Goal: Participate in discussion: Engage in conversation with other users on a specific topic

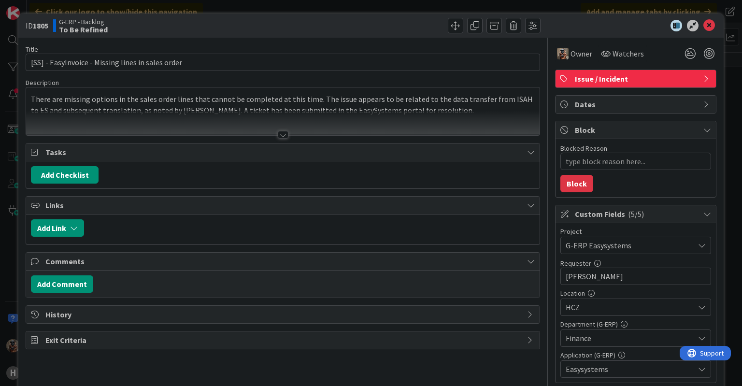
click at [385, 123] on div at bounding box center [282, 123] width 513 height 25
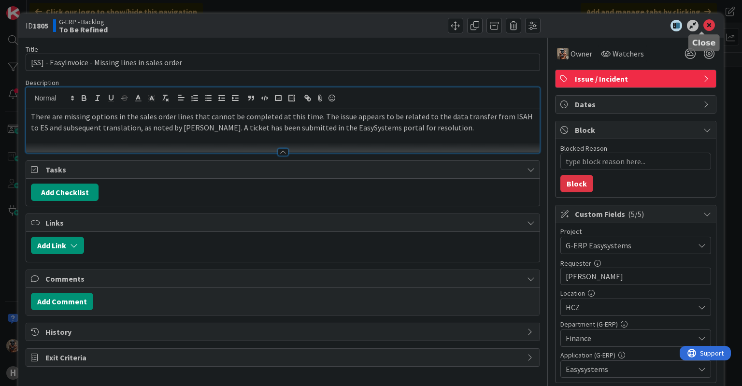
click at [704, 28] on icon at bounding box center [709, 26] width 12 height 12
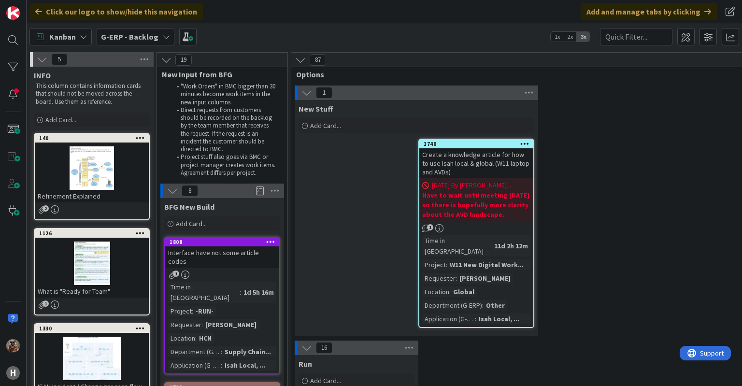
click at [133, 38] on b "G-ERP - Backlog" at bounding box center [129, 37] width 57 height 10
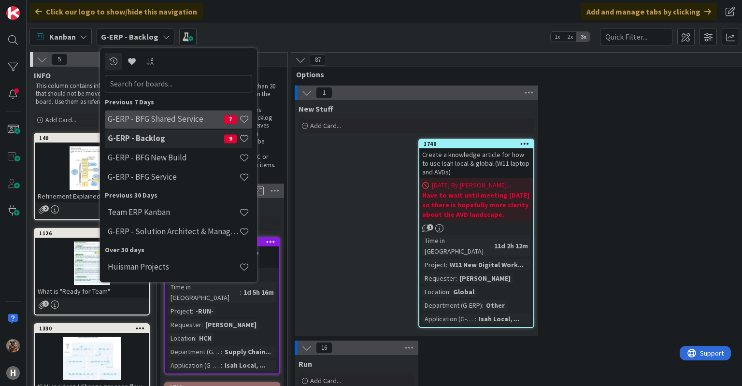
click at [197, 123] on h4 "G-ERP - BFG Shared Service" at bounding box center [166, 119] width 116 height 10
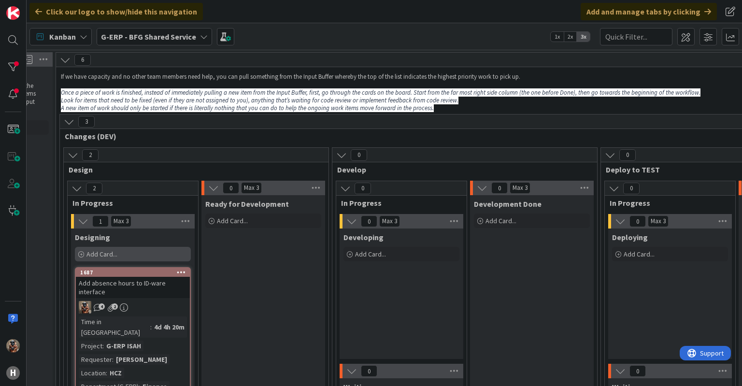
scroll to position [0, 236]
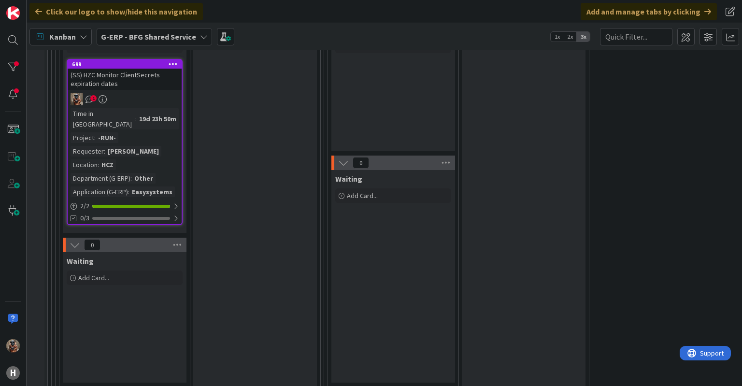
drag, startPoint x: 315, startPoint y: 257, endPoint x: 317, endPoint y: 230, distance: 26.7
click at [317, 230] on div "0 Max 2 Ready for validation Add Card..." at bounding box center [255, 182] width 127 height 420
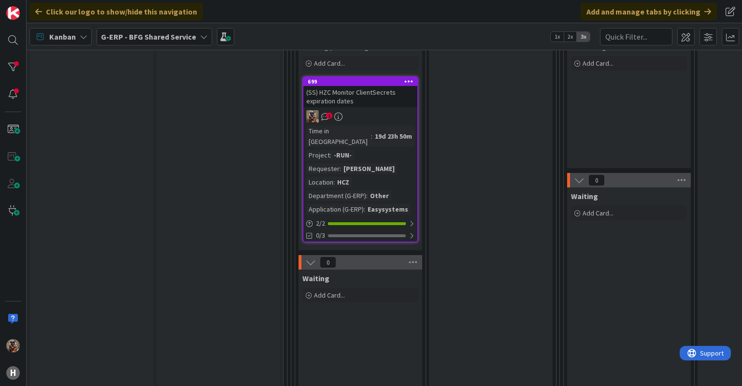
scroll to position [828, 0]
click at [404, 125] on div "Time in [GEOGRAPHIC_DATA] : 19d 23h 50m Project : -RUN- Requester : [PERSON_NAM…" at bounding box center [360, 169] width 108 height 89
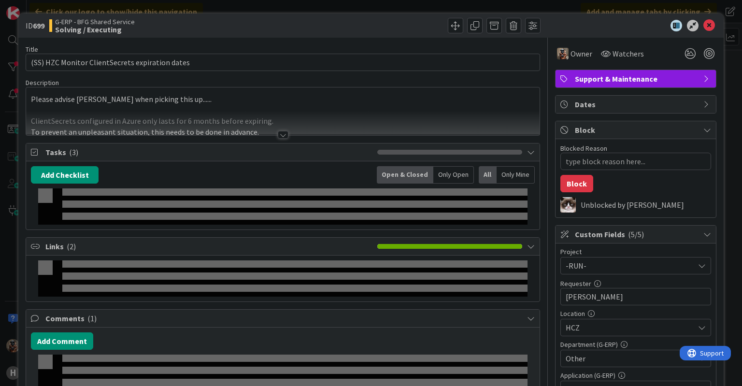
type textarea "x"
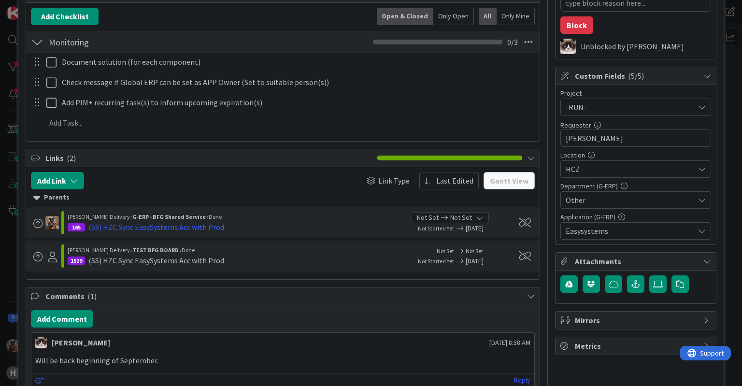
scroll to position [235, 0]
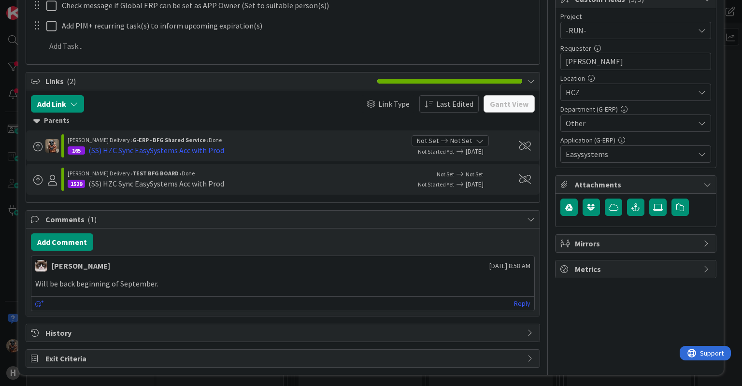
click at [69, 271] on div "[PERSON_NAME] [DATE] 8:58 AM Will be back beginning of September. [DATE] 8:58 A…" at bounding box center [282, 283] width 503 height 56
click at [74, 242] on button "Add Comment" at bounding box center [62, 241] width 62 height 17
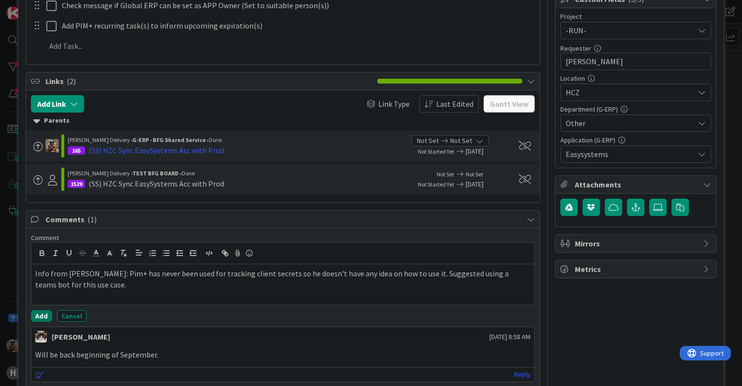
click at [39, 317] on button "Add" at bounding box center [41, 316] width 21 height 12
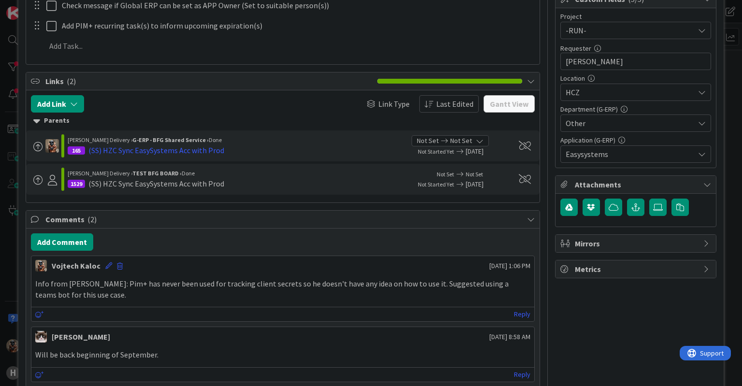
click at [0, 244] on div "ID 699 G-ERP - BFG Shared Service Solving / Executing Title 47 / 128 (SS) HZC M…" at bounding box center [371, 193] width 742 height 386
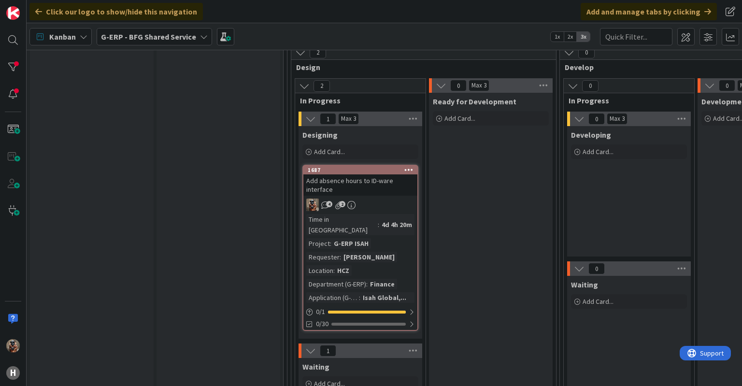
scroll to position [103, 0]
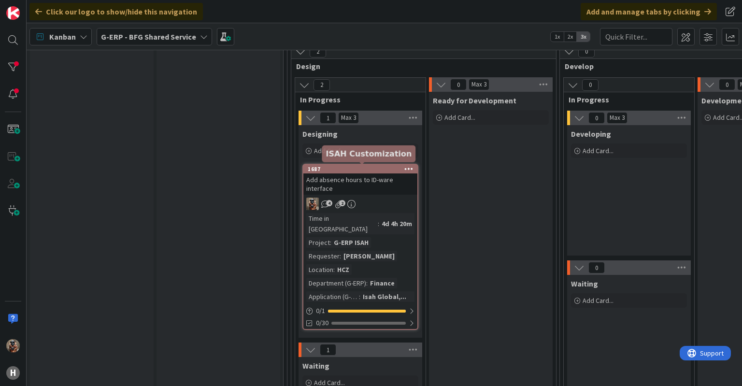
click at [386, 188] on div "Add absence hours to ID-ware interface" at bounding box center [360, 183] width 114 height 21
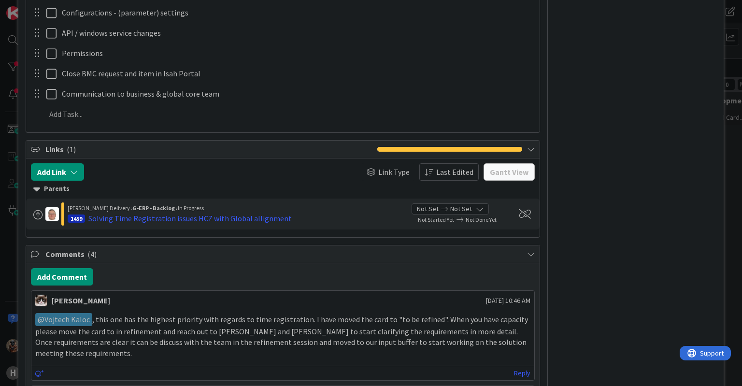
scroll to position [866, 0]
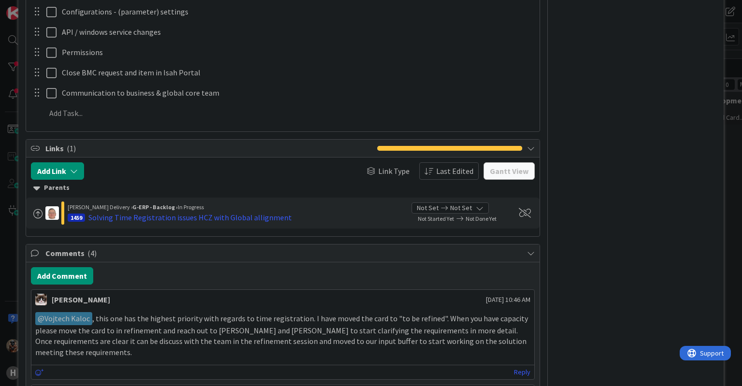
click at [12, 271] on div "ID 1687 G-ERP - BFG Shared Service Designing Title 38 / 128 Add absence hours t…" at bounding box center [371, 193] width 742 height 386
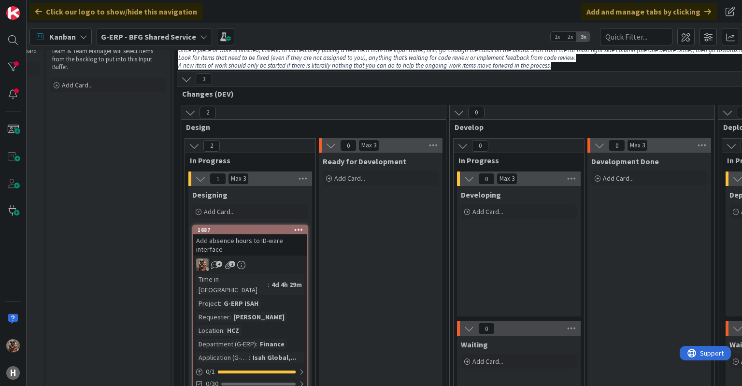
scroll to position [43, 110]
click at [14, 71] on div at bounding box center [12, 66] width 19 height 19
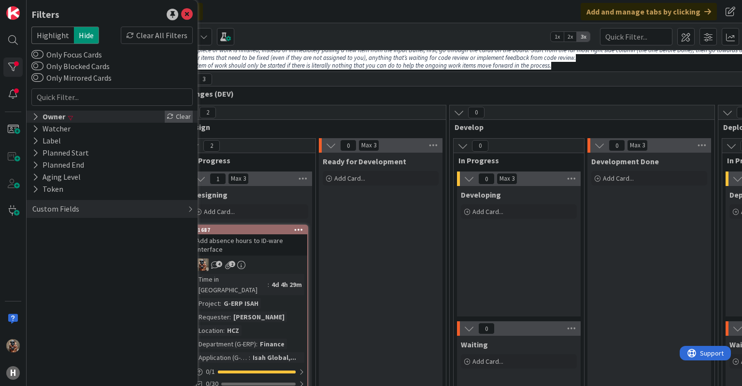
click at [178, 113] on div "Clear" at bounding box center [179, 117] width 28 height 12
click at [253, 113] on div "3" at bounding box center [313, 112] width 265 height 14
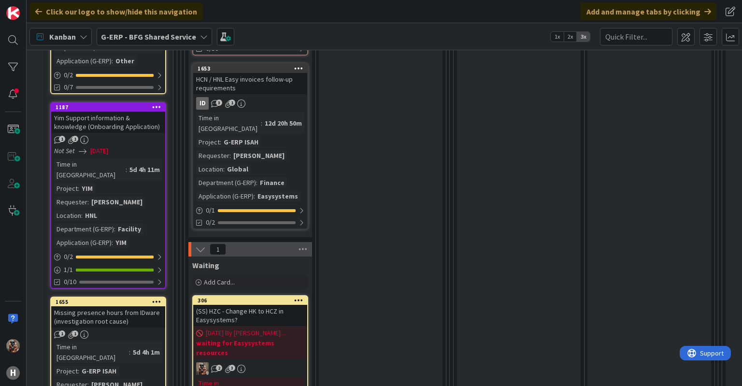
scroll to position [375, 110]
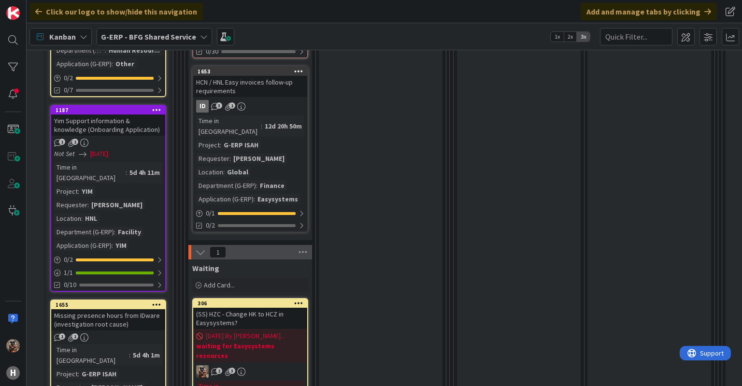
click at [279, 117] on div "Time in Column : 12d 20h 50m Project : G-ERP ISAH Requester : [PERSON_NAME] Loc…" at bounding box center [250, 159] width 108 height 89
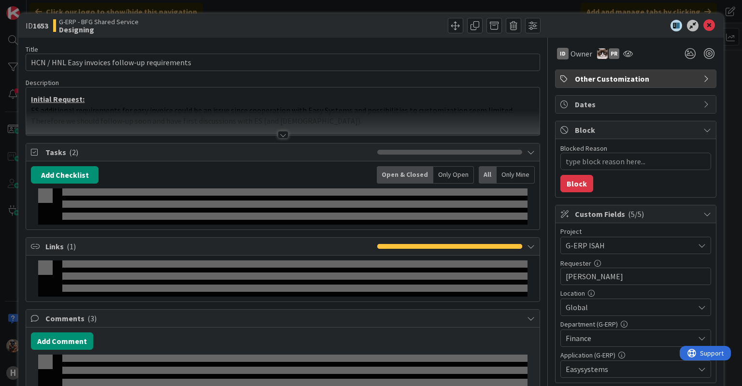
type textarea "x"
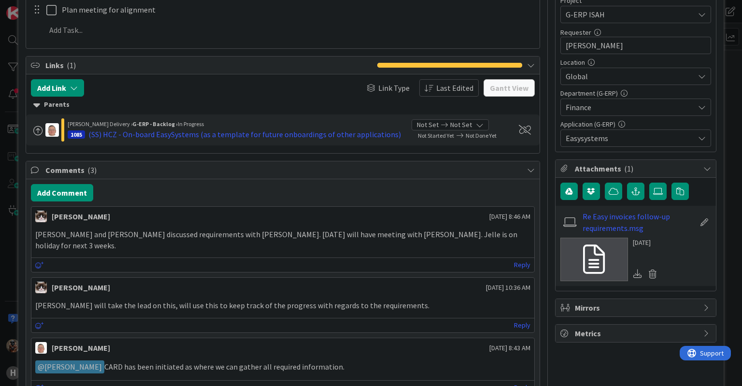
scroll to position [231, 0]
click at [6, 290] on div "ID 1653 G-ERP - BFG Shared Service Designing Title 46 / 128 HCN / HNL Easy invo…" at bounding box center [371, 193] width 742 height 386
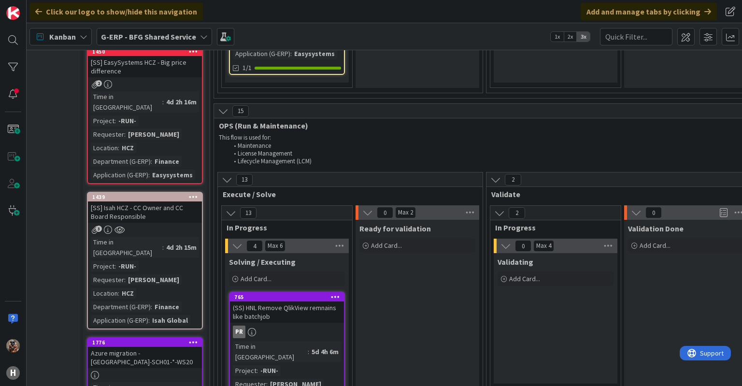
scroll to position [791, 71]
